Goal: Task Accomplishment & Management: Manage account settings

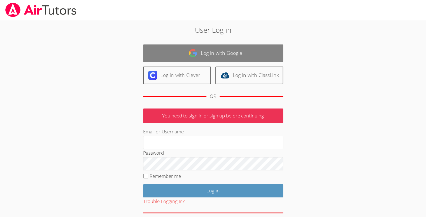
click at [197, 52] on img at bounding box center [192, 53] width 9 height 9
click at [167, 56] on link "Log in with Google" at bounding box center [213, 54] width 140 height 18
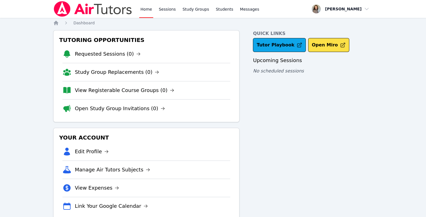
click at [63, 8] on img at bounding box center [92, 9] width 79 height 16
